Goal: Task Accomplishment & Management: Manage account settings

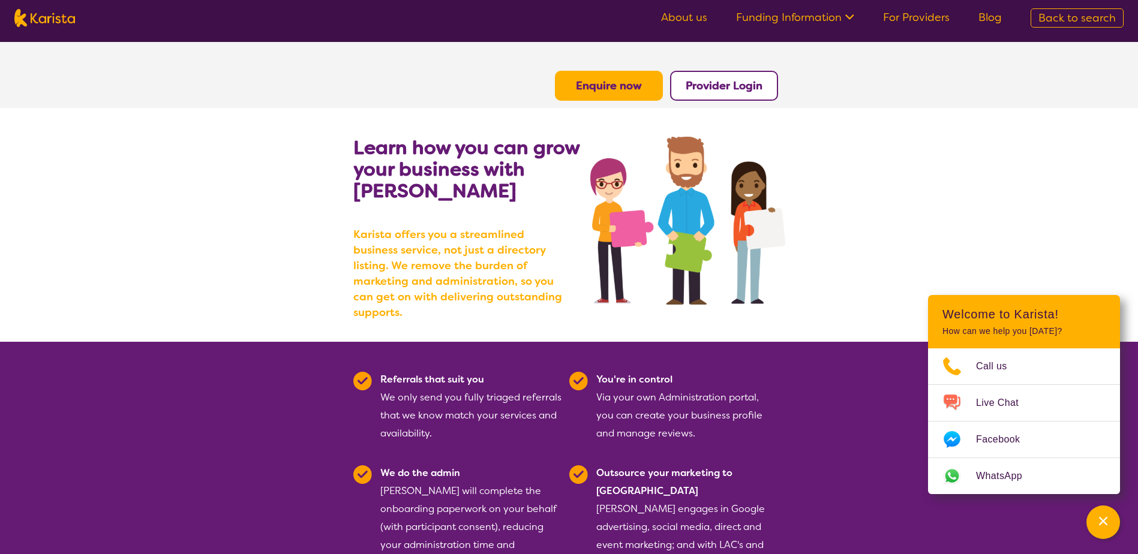
click at [721, 85] on b "Provider Login" at bounding box center [723, 86] width 77 height 14
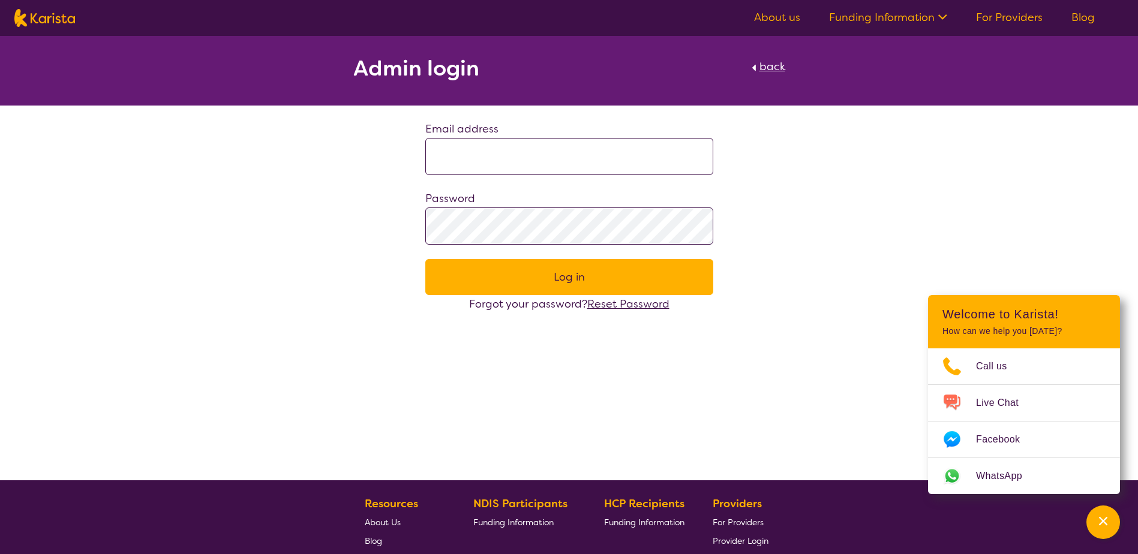
type input "**********"
click at [524, 163] on input "**********" at bounding box center [569, 156] width 288 height 37
click at [823, 240] on div "**********" at bounding box center [569, 174] width 1138 height 277
click at [554, 272] on button "Log in" at bounding box center [569, 277] width 288 height 36
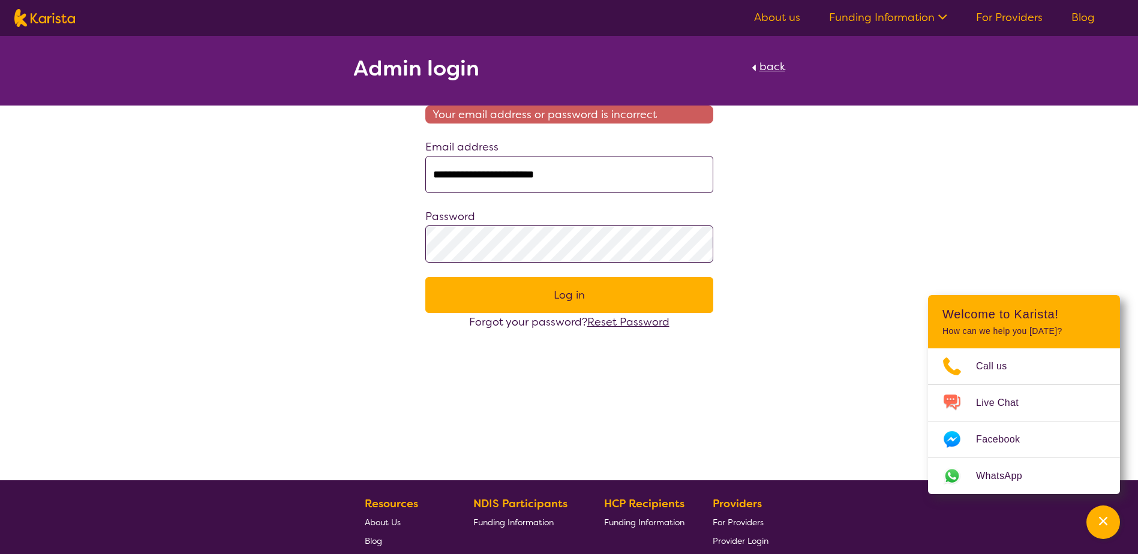
click at [622, 223] on div "Password" at bounding box center [569, 234] width 288 height 55
click at [831, 231] on div "**********" at bounding box center [569, 183] width 1138 height 295
click at [616, 323] on span "Reset Password" at bounding box center [628, 322] width 82 height 14
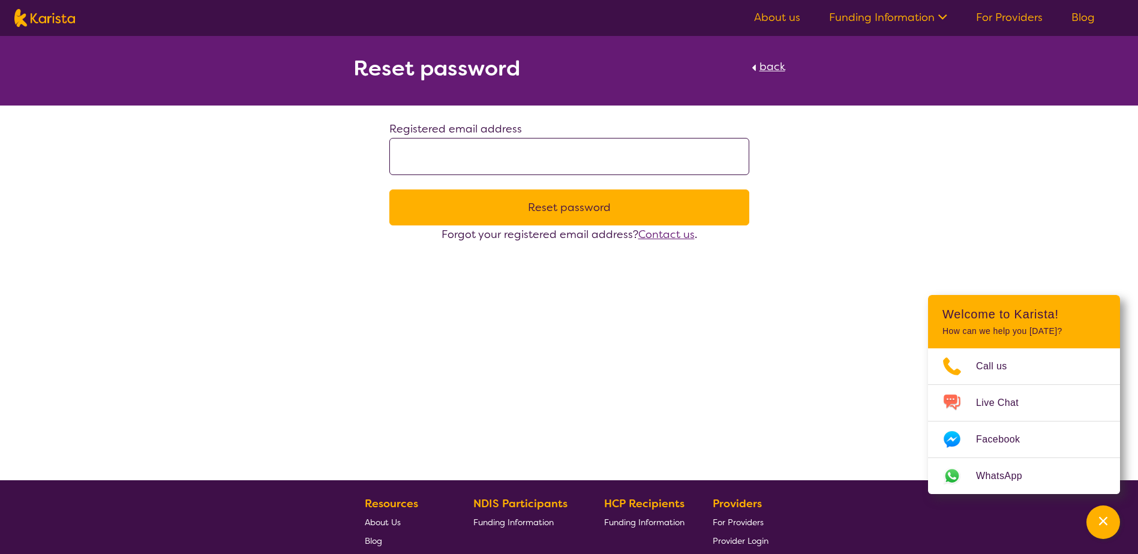
click at [618, 163] on input at bounding box center [569, 156] width 360 height 37
type input "**********"
click at [588, 210] on button "Reset password" at bounding box center [569, 207] width 360 height 36
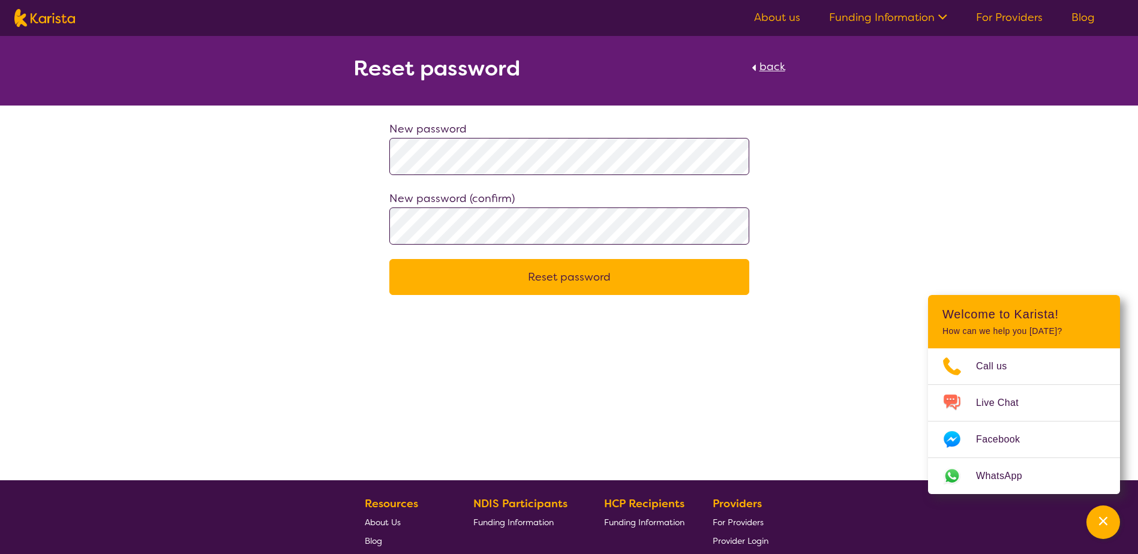
click at [675, 278] on button "Reset password" at bounding box center [569, 277] width 360 height 36
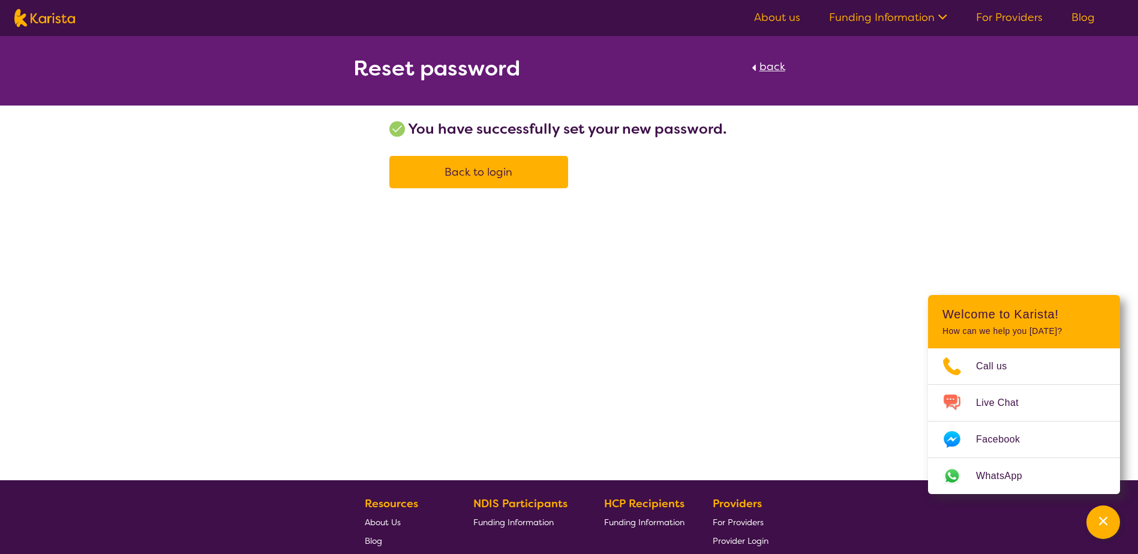
click at [1022, 17] on link "For Providers" at bounding box center [1009, 17] width 67 height 14
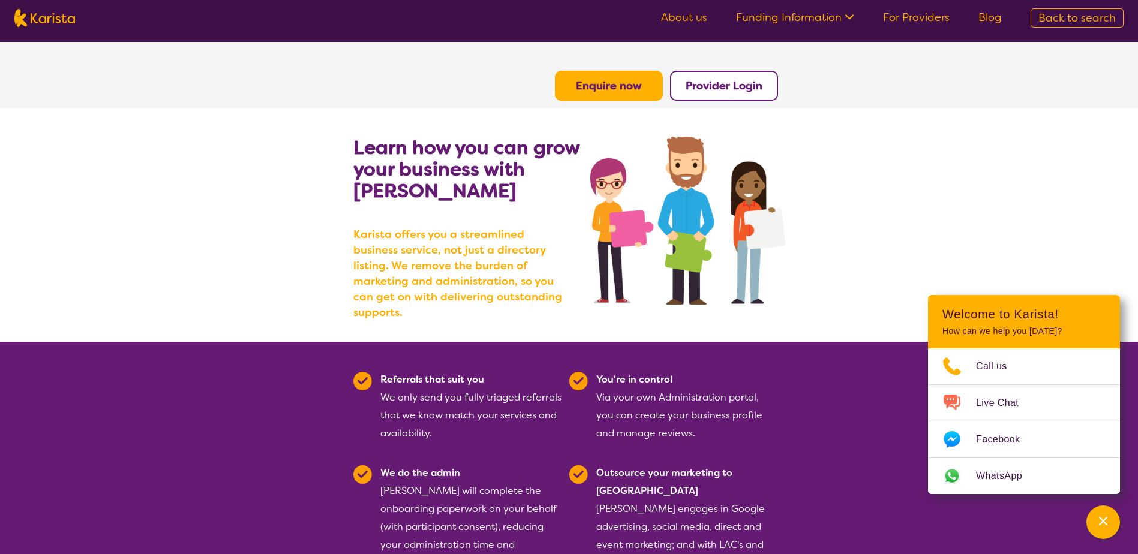
click at [724, 92] on b "Provider Login" at bounding box center [723, 86] width 77 height 14
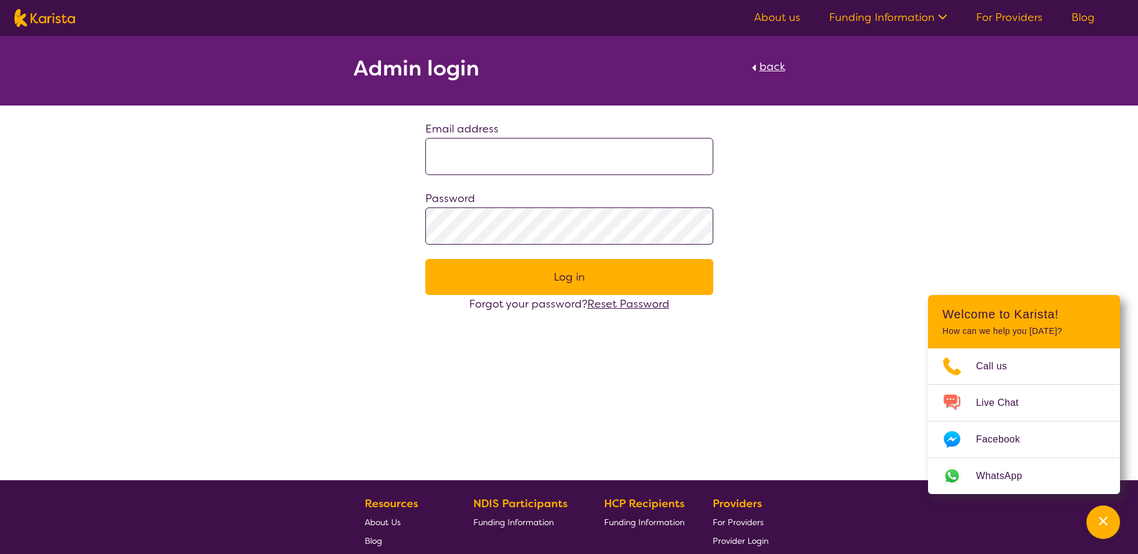
type input "**********"
click at [545, 162] on input "**********" at bounding box center [569, 156] width 288 height 37
click at [559, 282] on button "Log in" at bounding box center [569, 277] width 288 height 36
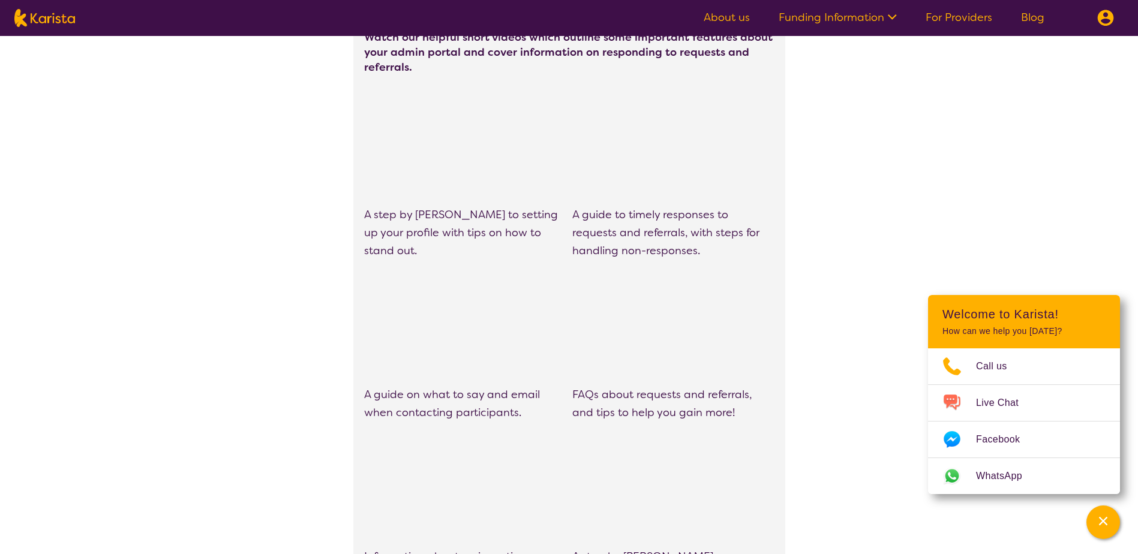
scroll to position [360, 0]
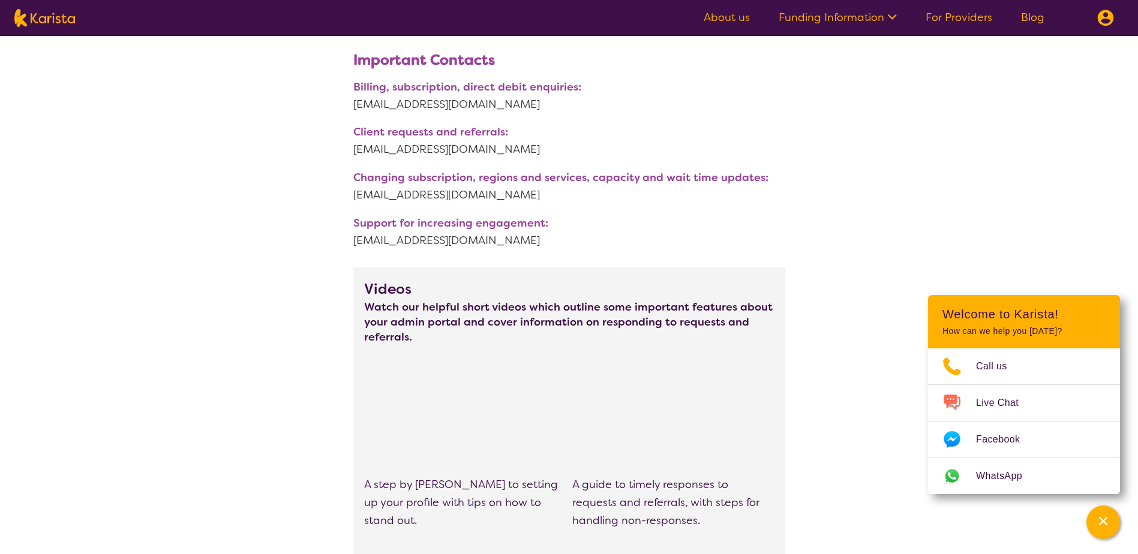
click at [969, 17] on link "For Providers" at bounding box center [958, 17] width 67 height 14
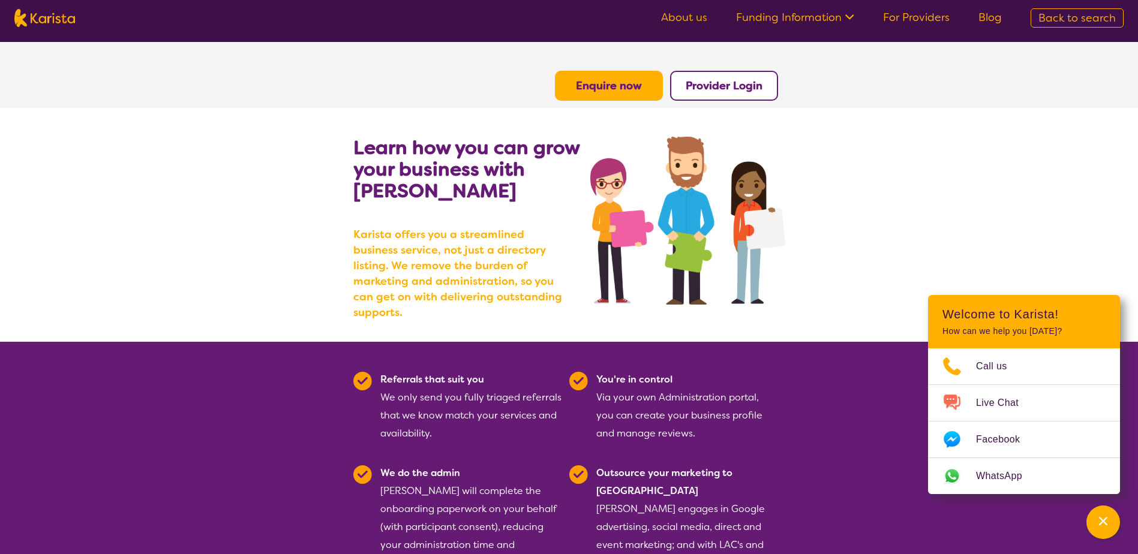
click at [725, 88] on b "Provider Login" at bounding box center [723, 86] width 77 height 14
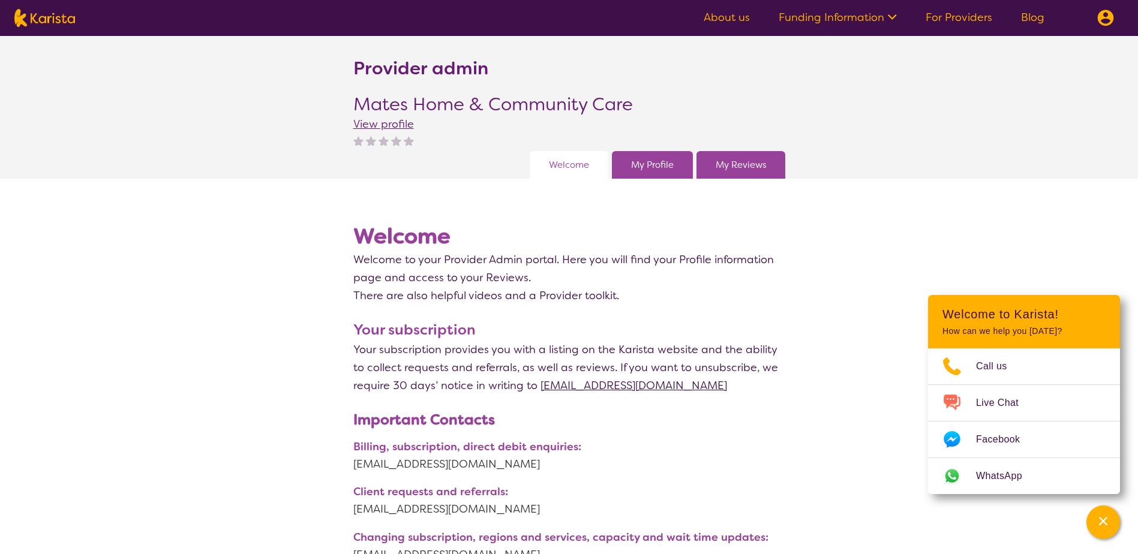
click at [664, 166] on link "My Profile" at bounding box center [652, 165] width 43 height 18
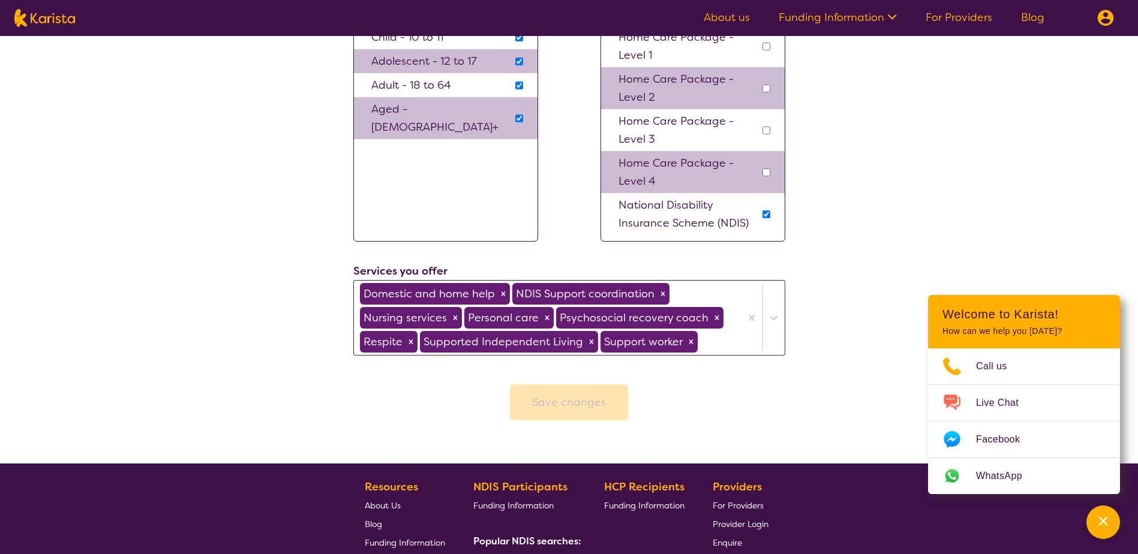
scroll to position [959, 0]
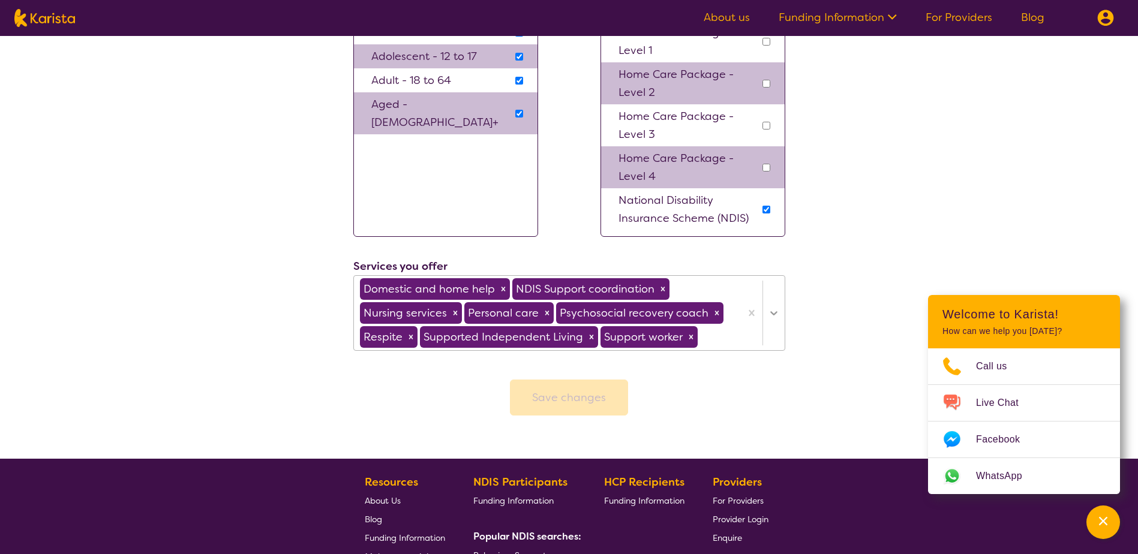
click at [772, 316] on icon at bounding box center [774, 313] width 12 height 12
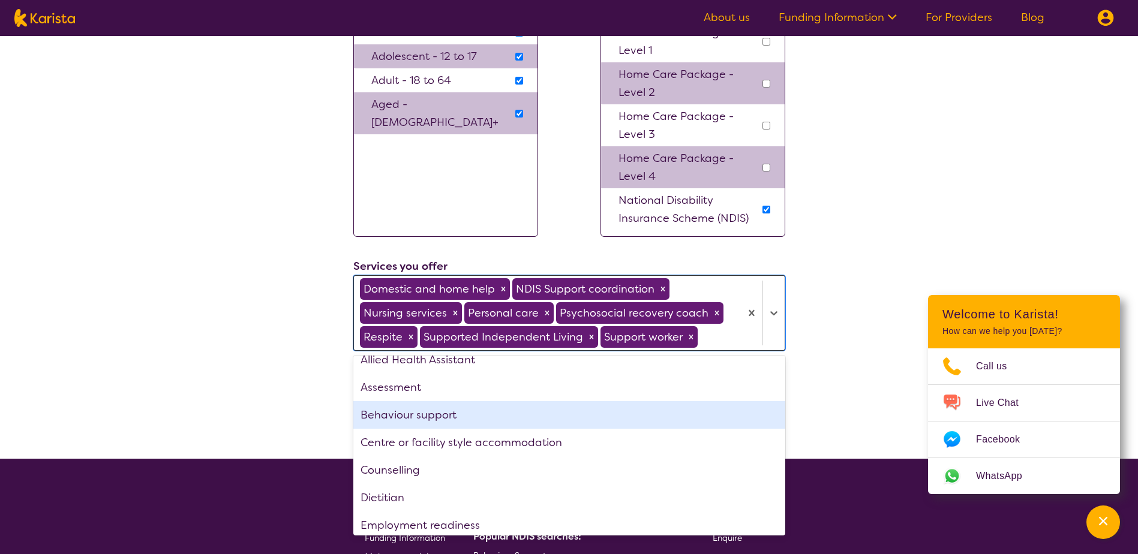
scroll to position [0, 0]
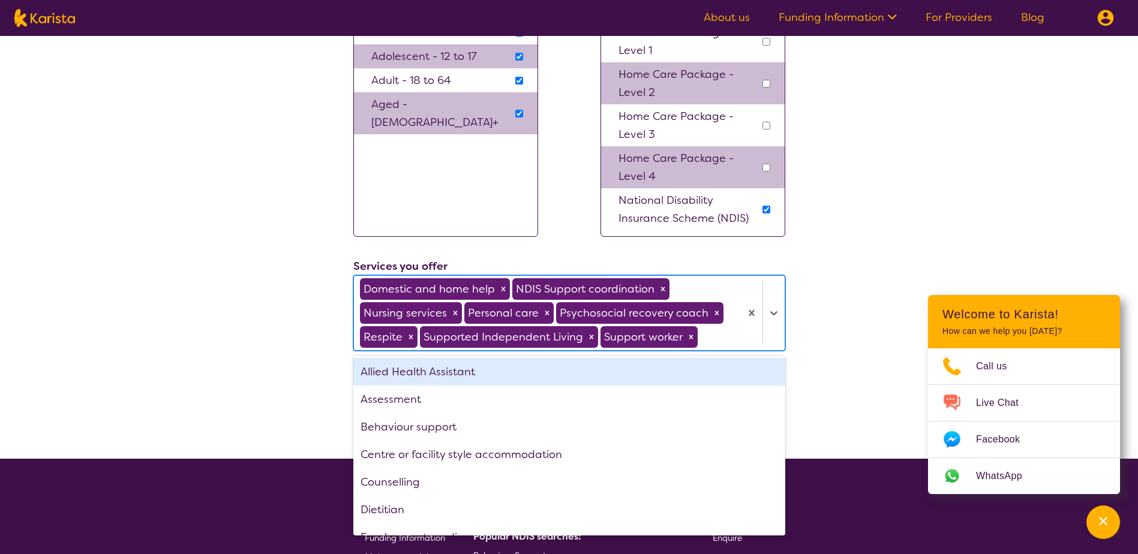
click at [731, 341] on div at bounding box center [717, 337] width 35 height 20
click at [692, 337] on icon "Remove Support worker" at bounding box center [691, 337] width 8 height 8
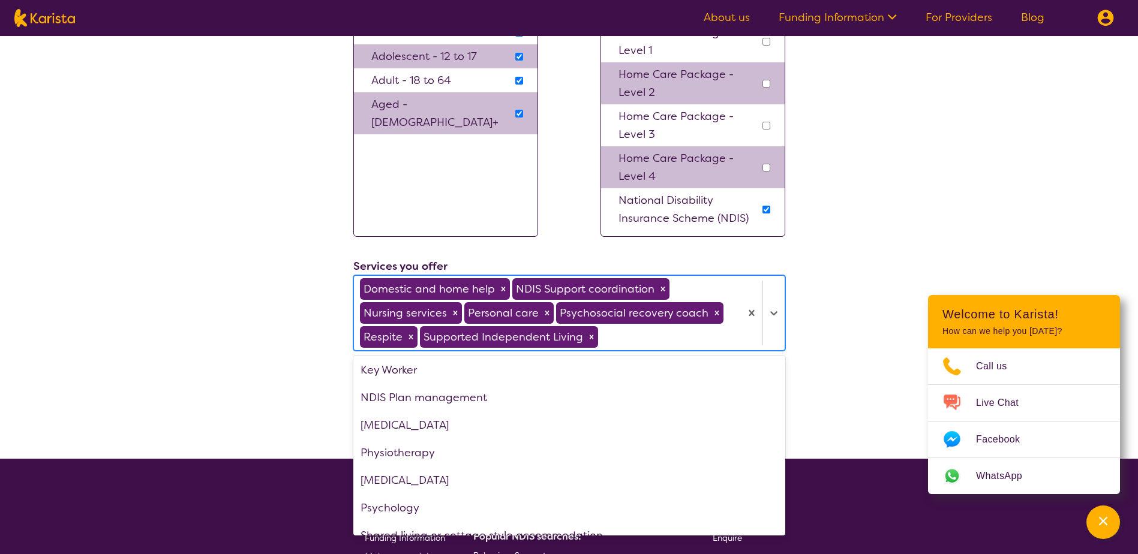
scroll to position [459, 0]
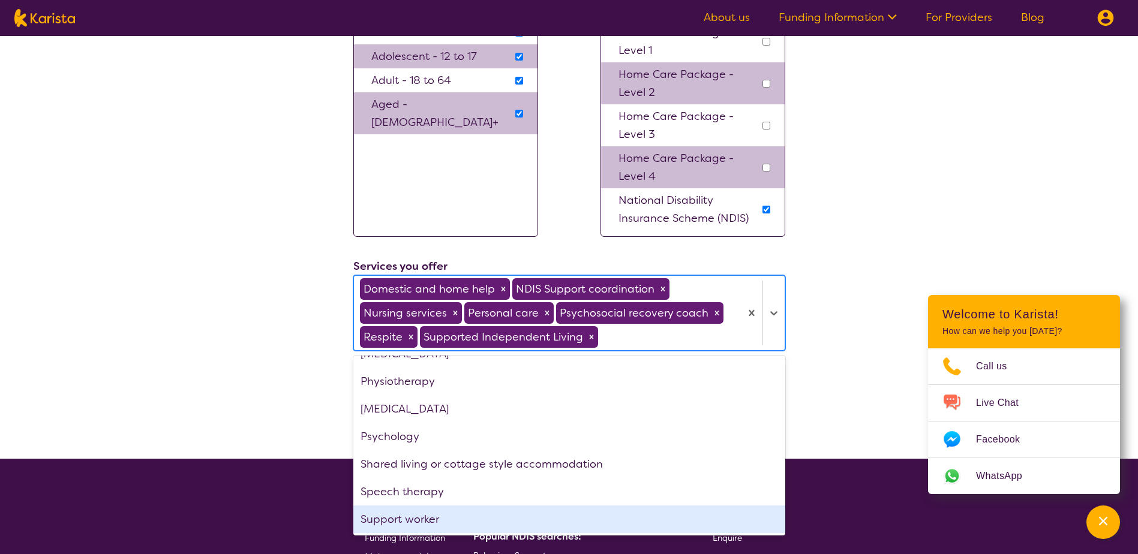
click at [483, 518] on div "Support worker" at bounding box center [569, 520] width 432 height 28
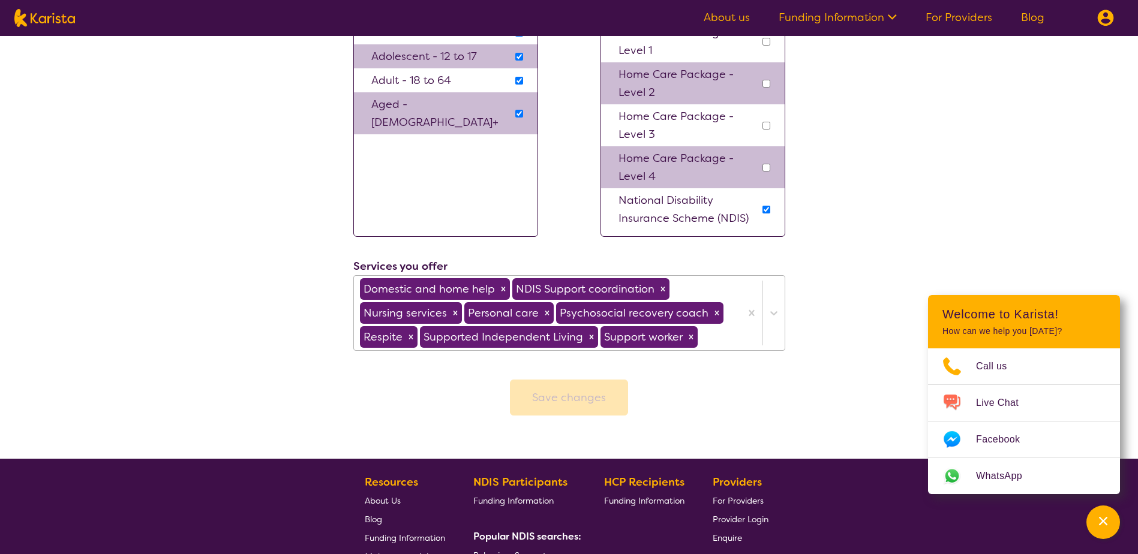
click at [592, 388] on div "Save changes" at bounding box center [569, 398] width 118 height 36
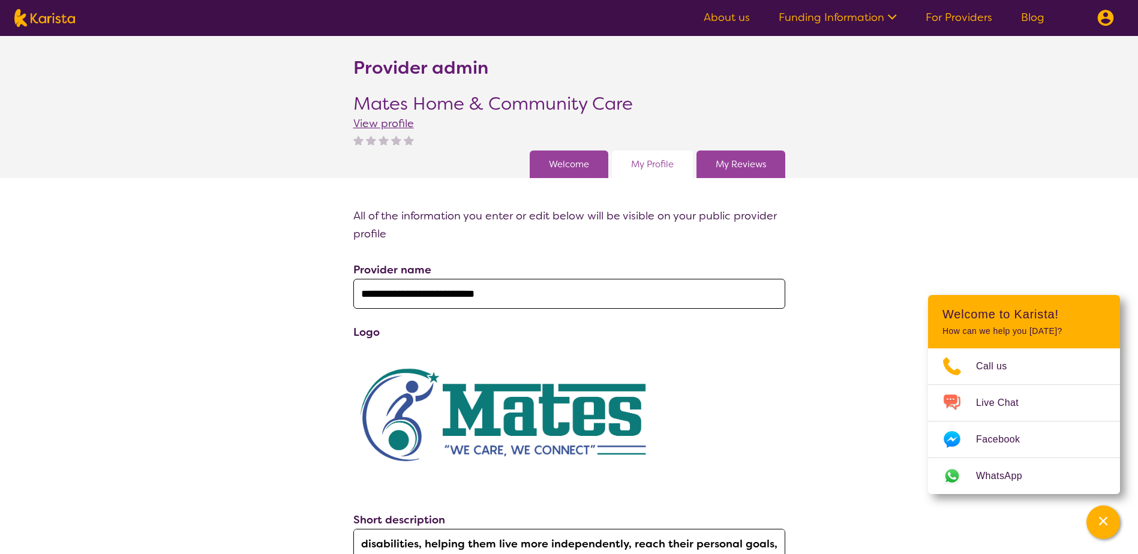
scroll to position [0, 0]
click at [756, 163] on link "My Reviews" at bounding box center [740, 165] width 50 height 18
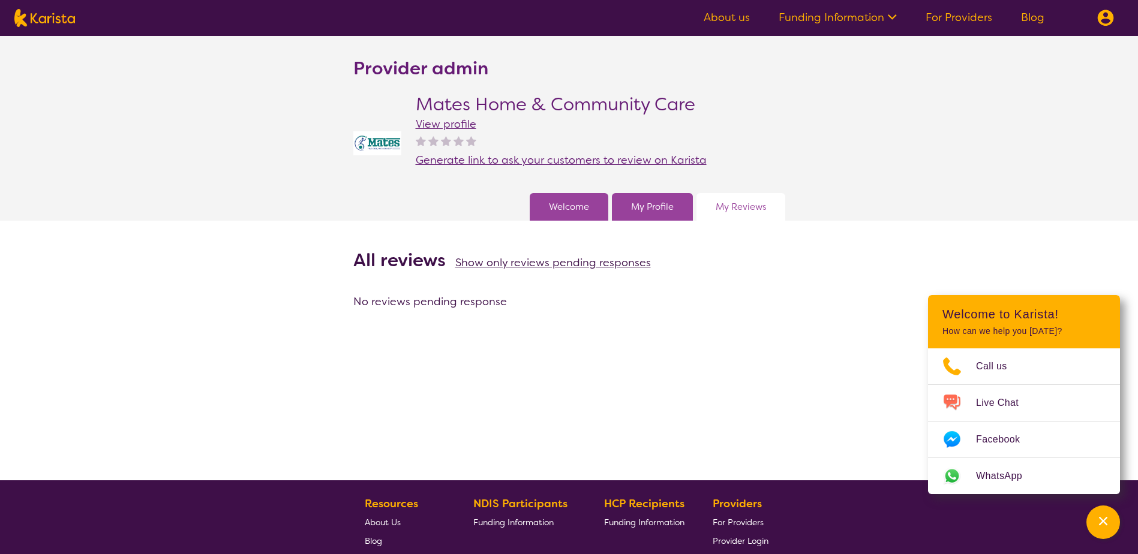
click at [597, 161] on span "Generate link to ask your customers to review on Karista" at bounding box center [561, 160] width 291 height 14
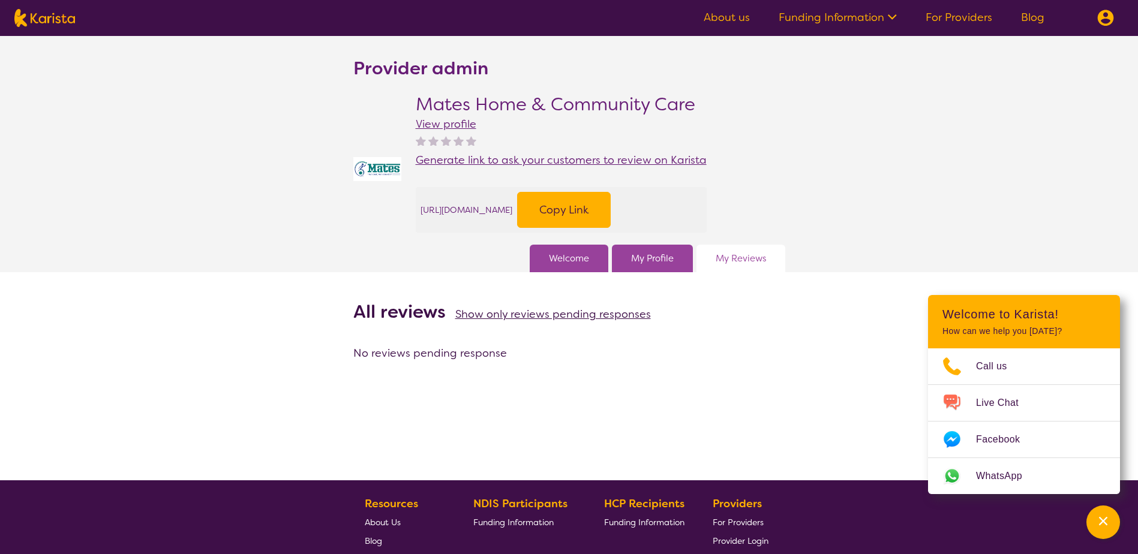
click at [610, 210] on button "Copy Link" at bounding box center [564, 210] width 94 height 36
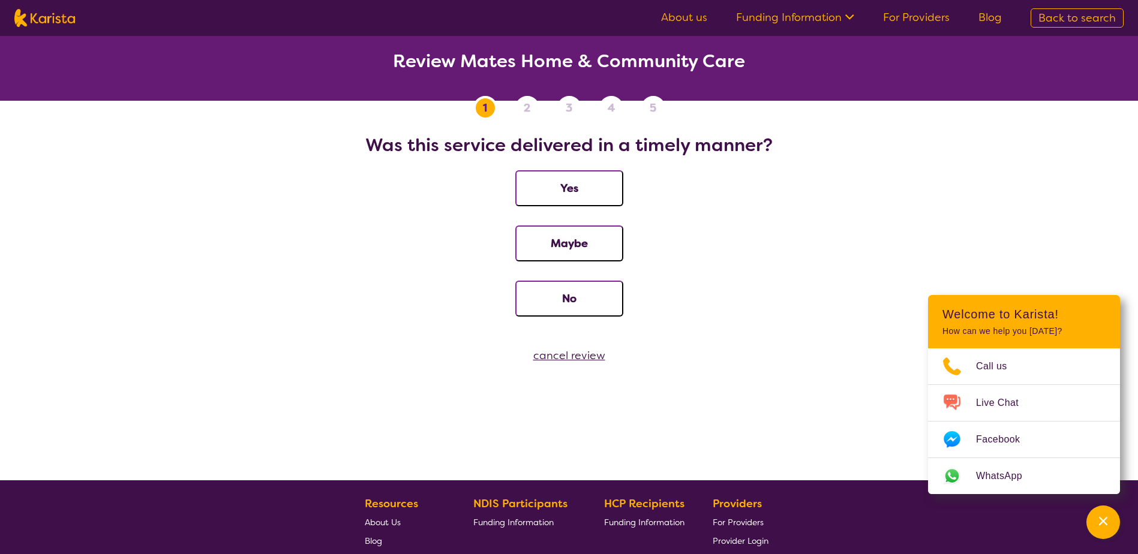
click at [580, 186] on button "Yes" at bounding box center [569, 188] width 108 height 36
click at [579, 195] on button "Yes" at bounding box center [569, 188] width 108 height 36
click at [583, 191] on button "Yes" at bounding box center [569, 188] width 108 height 36
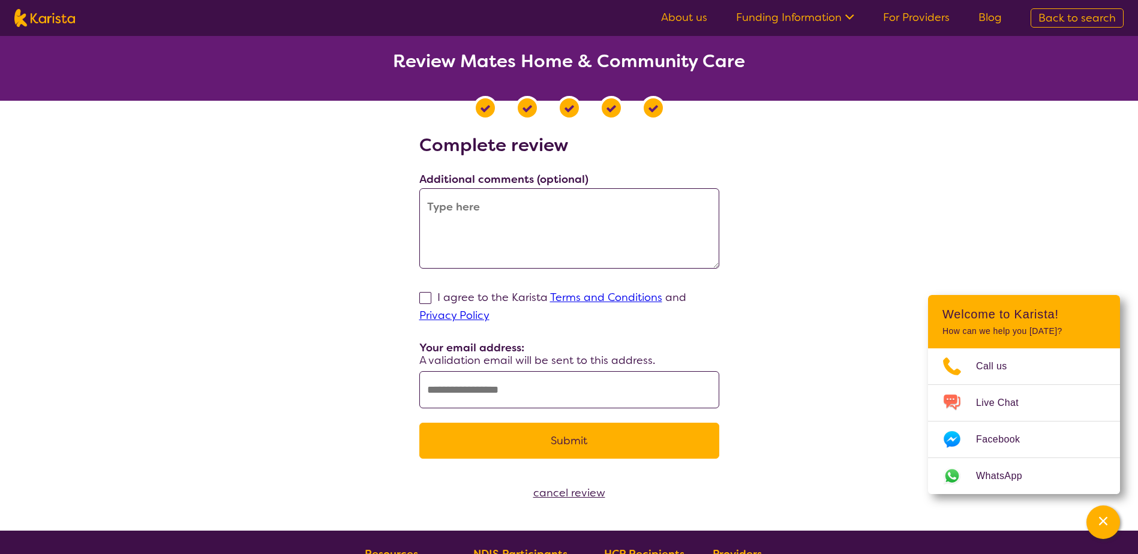
click at [854, 11] on icon at bounding box center [847, 16] width 13 height 13
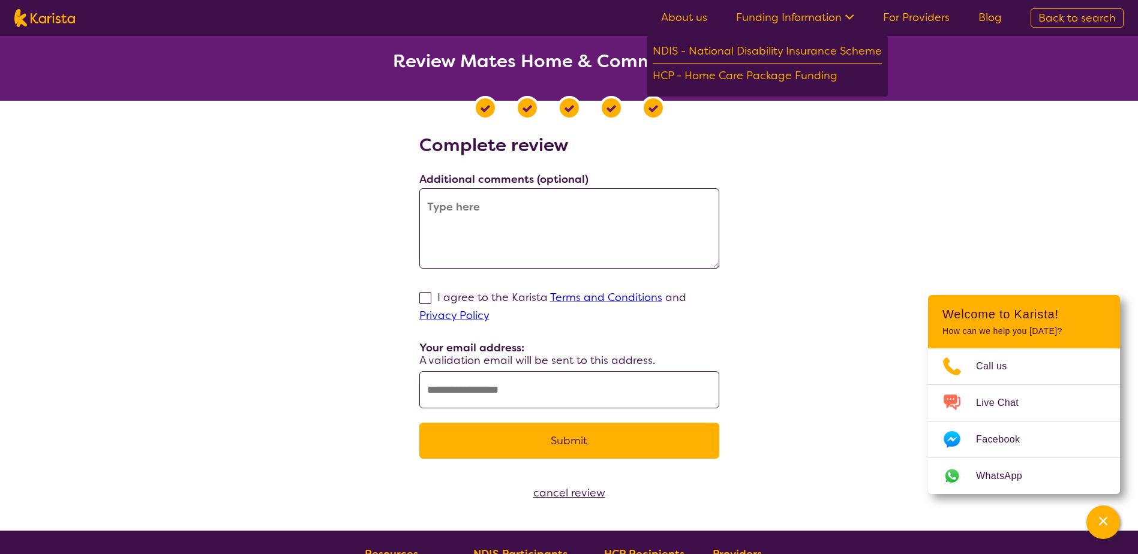
click at [853, 11] on icon at bounding box center [847, 16] width 13 height 13
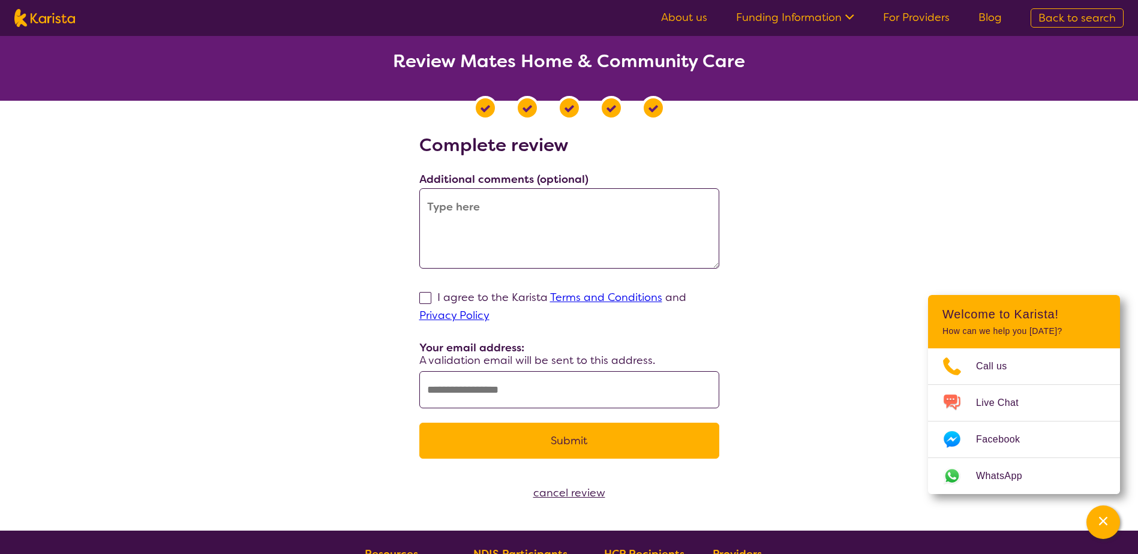
click at [805, 191] on div "Complete review Additional comments (optional) I agree to the Karista Terms and…" at bounding box center [568, 303] width 1109 height 339
click at [575, 493] on div "cancel review" at bounding box center [569, 493] width 1138 height 18
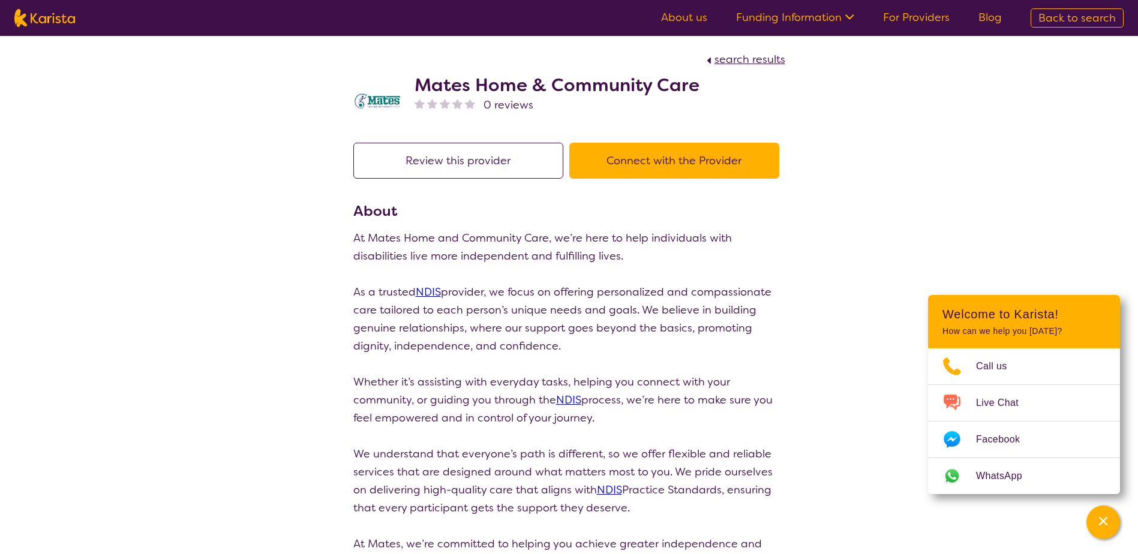
click at [744, 52] on span "search results" at bounding box center [749, 59] width 71 height 14
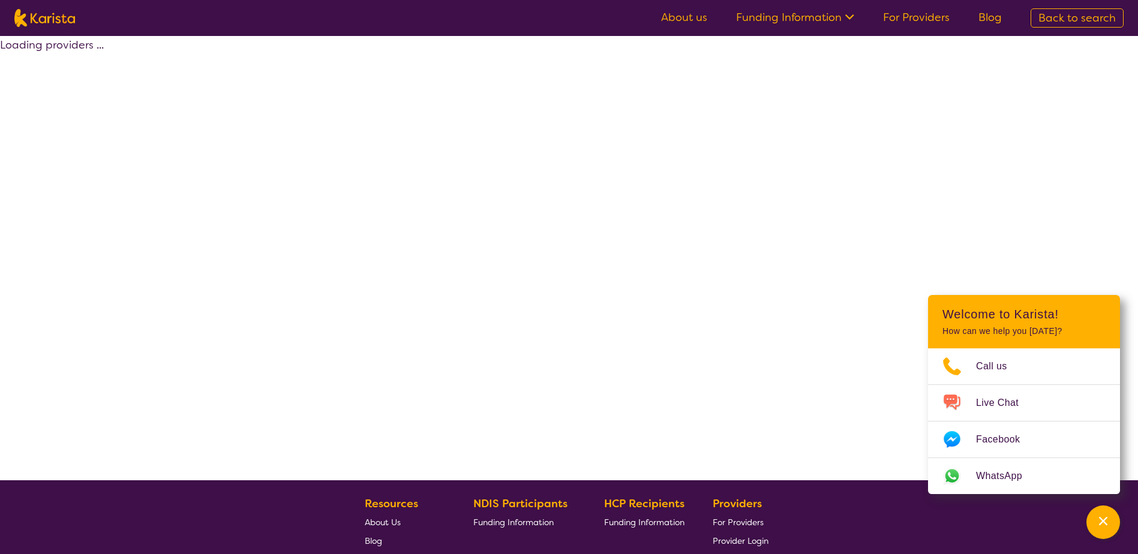
select select "by_score"
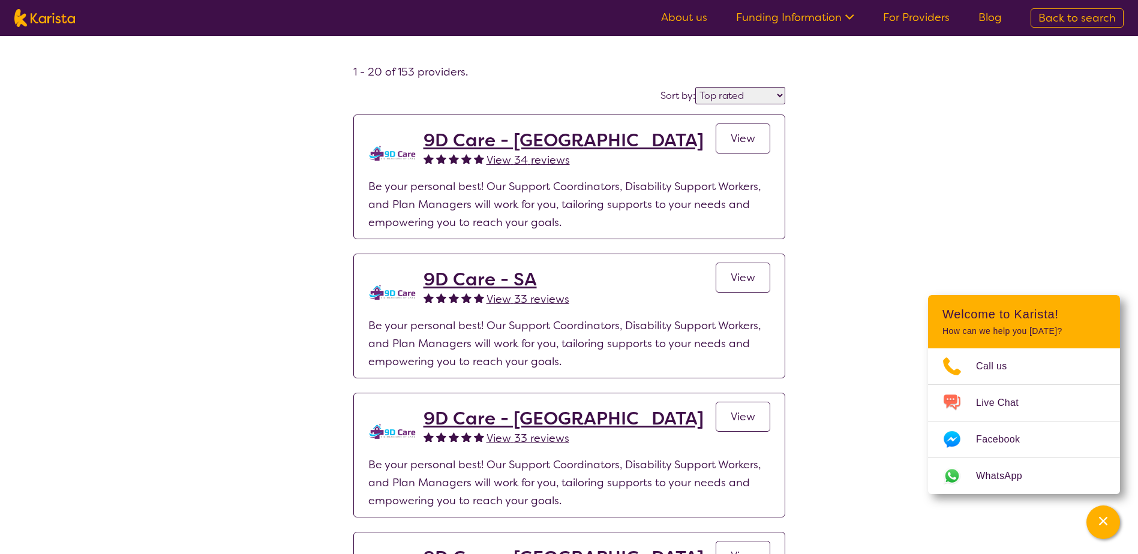
drag, startPoint x: 270, startPoint y: 252, endPoint x: 288, endPoint y: 147, distance: 106.4
click at [701, 14] on link "About us" at bounding box center [684, 17] width 46 height 14
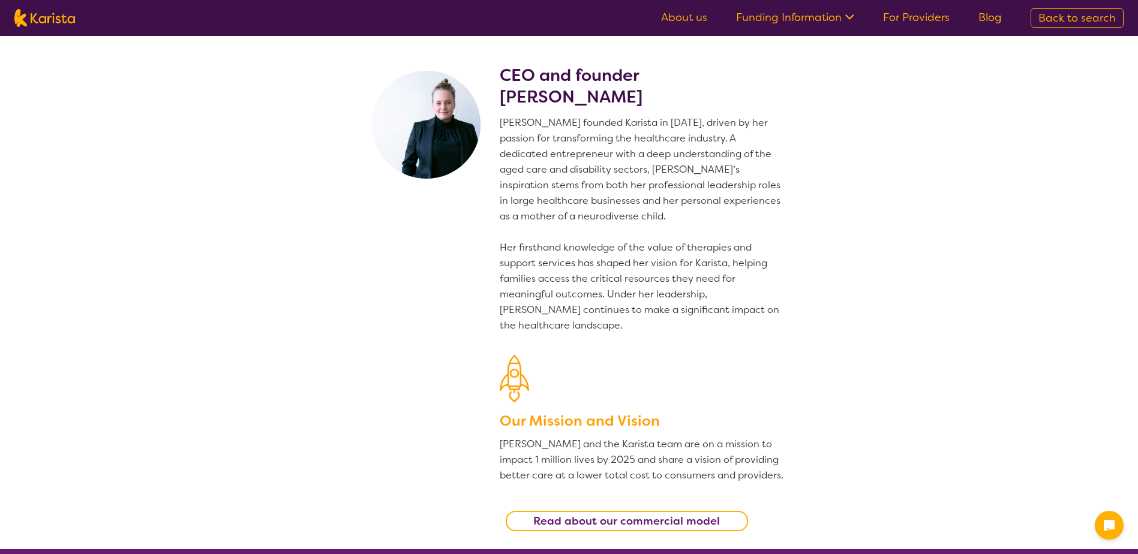
click at [928, 19] on link "For Providers" at bounding box center [916, 17] width 67 height 14
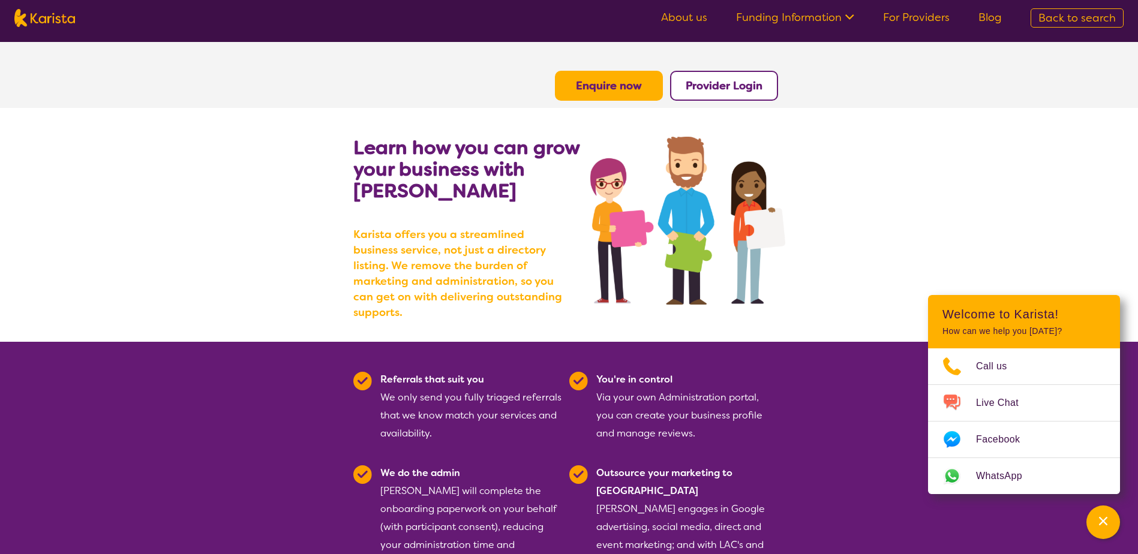
click at [686, 16] on link "About us" at bounding box center [684, 17] width 46 height 14
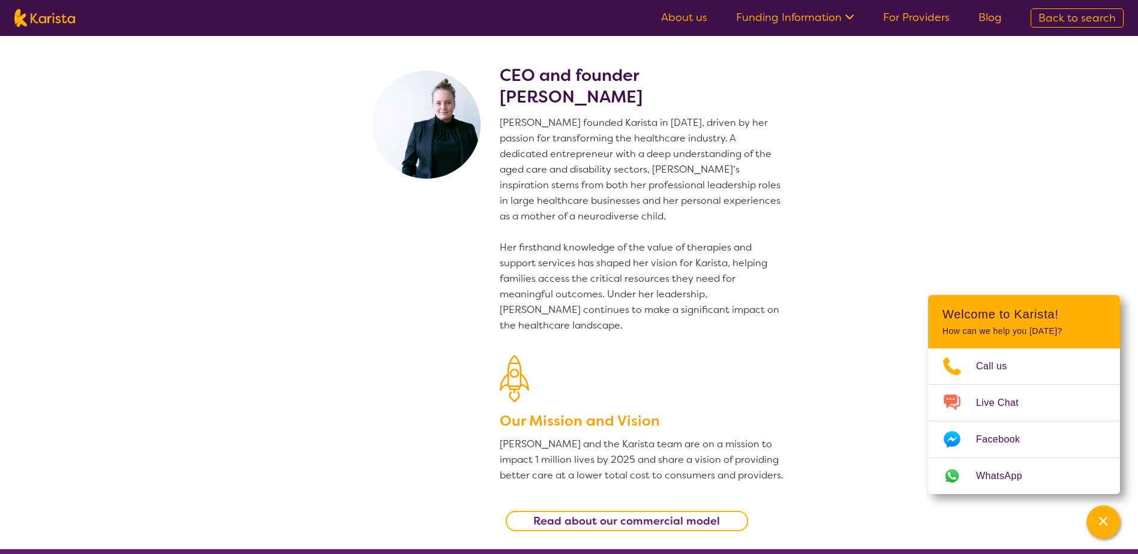
click at [922, 16] on link "For Providers" at bounding box center [916, 17] width 67 height 14
